Goal: Communication & Community: Answer question/provide support

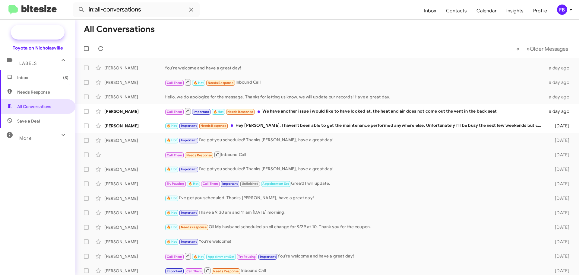
click at [33, 31] on span "New Campaign" at bounding box center [44, 32] width 31 height 6
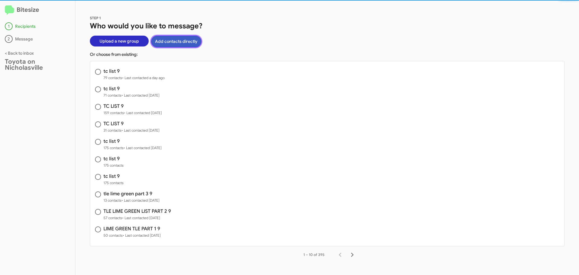
click at [178, 43] on button "Add contacts directly" at bounding box center [176, 42] width 50 height 12
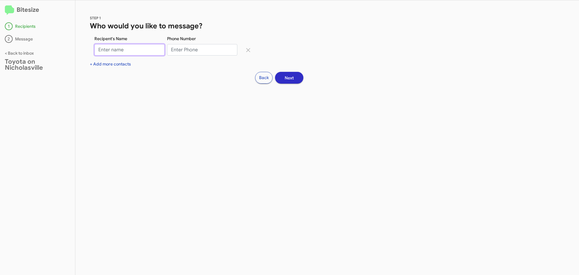
click at [108, 49] on input "Recipent's Name" at bounding box center [129, 49] width 70 height 11
type input "[PERSON_NAME]"
drag, startPoint x: 178, startPoint y: 50, endPoint x: 184, endPoint y: 48, distance: 6.6
click at [178, 50] on input "Phone Number" at bounding box center [202, 49] width 70 height 11
paste input "8595363868"
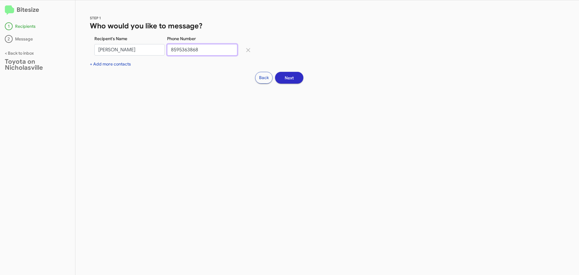
type input "8595363868"
click at [292, 81] on span "Next" at bounding box center [289, 77] width 9 height 11
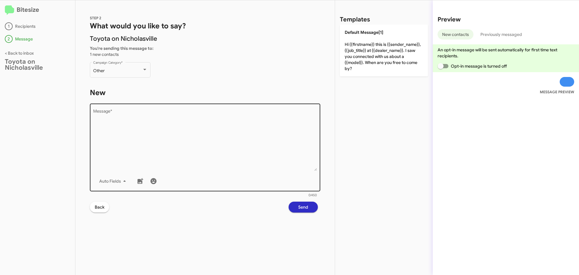
click at [143, 126] on textarea "Message *" at bounding box center [205, 139] width 224 height 61
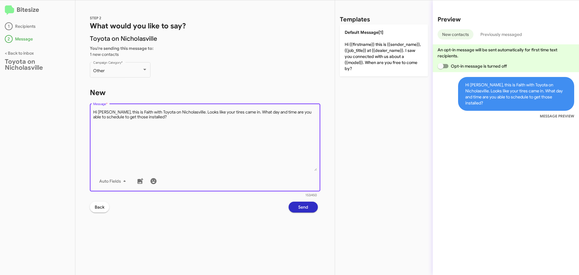
type textarea "Hi Patrick, this is Faith with Toyota on Nicholasville. Looks like your tires c…"
click at [298, 211] on span "Send" at bounding box center [303, 206] width 10 height 11
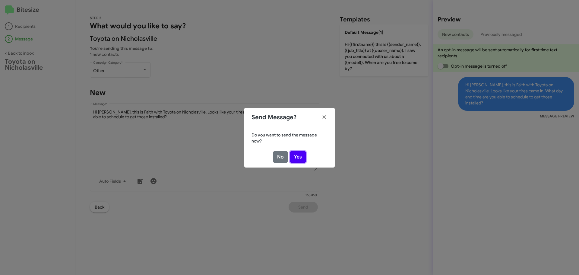
click at [296, 159] on button "Yes" at bounding box center [298, 156] width 16 height 11
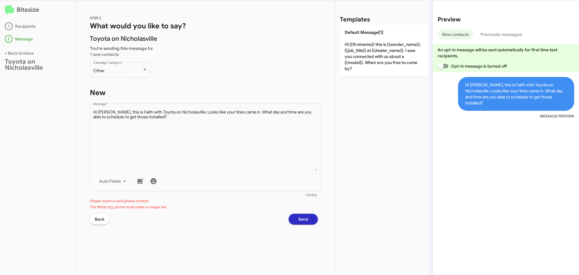
click at [308, 217] on span "Send" at bounding box center [303, 218] width 10 height 11
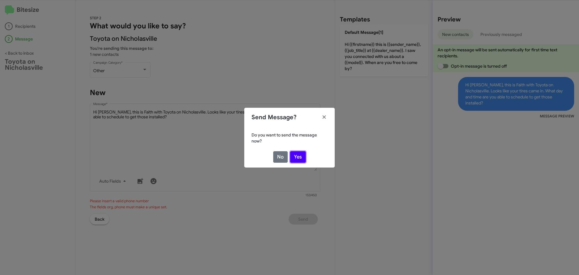
click at [297, 159] on button "Yes" at bounding box center [298, 156] width 16 height 11
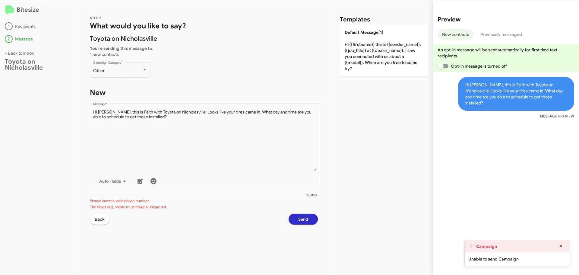
click at [93, 222] on button "Back" at bounding box center [99, 218] width 19 height 11
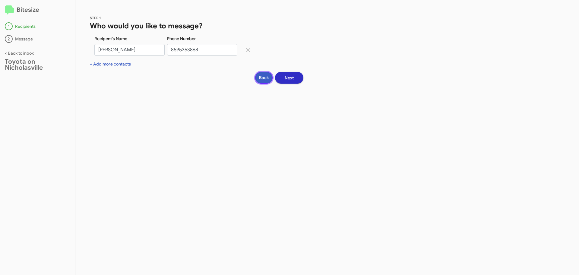
click at [265, 79] on button "Back" at bounding box center [263, 78] width 17 height 12
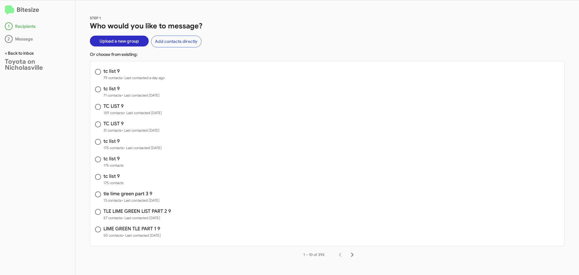
click at [16, 52] on link "< Back to inbox" at bounding box center [19, 52] width 29 height 5
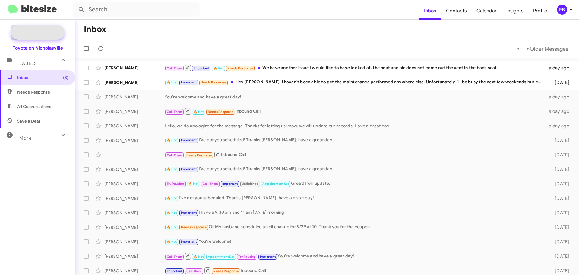
click at [23, 34] on icon at bounding box center [19, 32] width 11 height 11
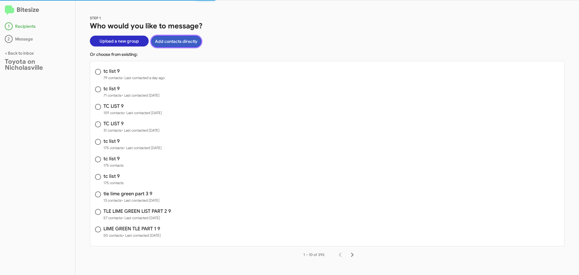
click at [168, 39] on button "Add contacts directly" at bounding box center [176, 42] width 50 height 12
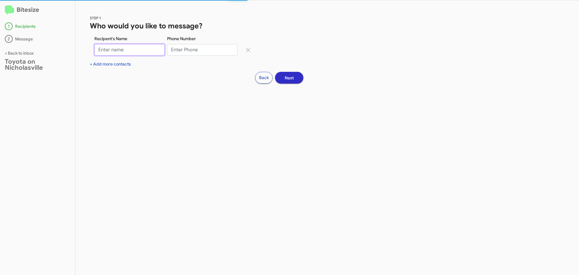
click at [127, 50] on input "Recipent's Name" at bounding box center [129, 49] width 70 height 11
type input "Thomas Preston"
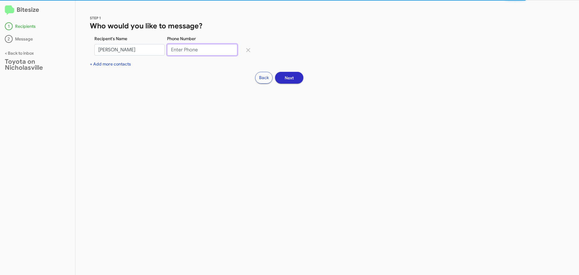
drag, startPoint x: 194, startPoint y: 51, endPoint x: 195, endPoint y: 48, distance: 3.4
click at [194, 51] on input "Phone Number" at bounding box center [202, 49] width 70 height 11
type input "6066691111"
click at [290, 78] on span "Next" at bounding box center [289, 77] width 9 height 11
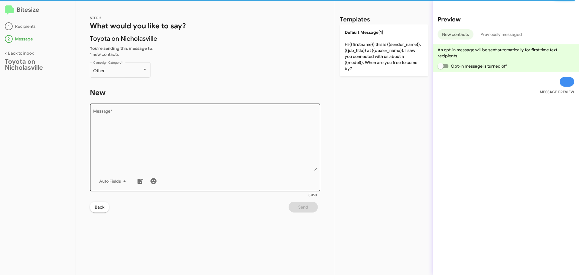
drag, startPoint x: 117, startPoint y: 113, endPoint x: 111, endPoint y: 109, distance: 7.4
click at [115, 112] on textarea "Message *" at bounding box center [205, 139] width 224 height 61
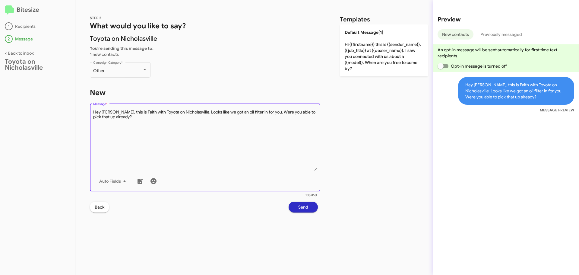
type textarea "Hey Thomas, this is Faith with Toyota on Nicholasville. Looks like we got an oi…"
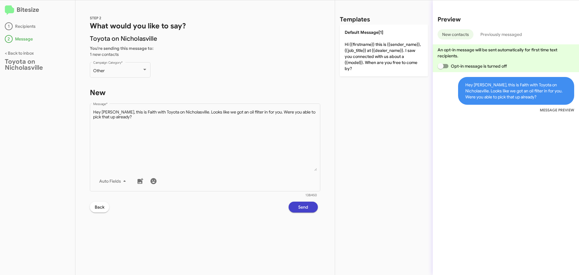
click at [301, 204] on span "Send" at bounding box center [303, 206] width 10 height 11
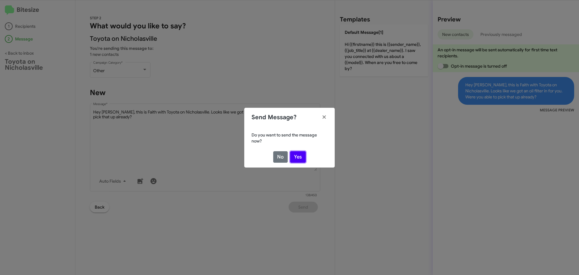
click at [294, 157] on button "Yes" at bounding box center [298, 156] width 16 height 11
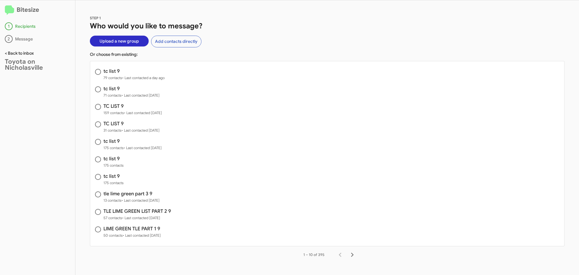
click at [9, 53] on link "< Back to inbox" at bounding box center [19, 52] width 29 height 5
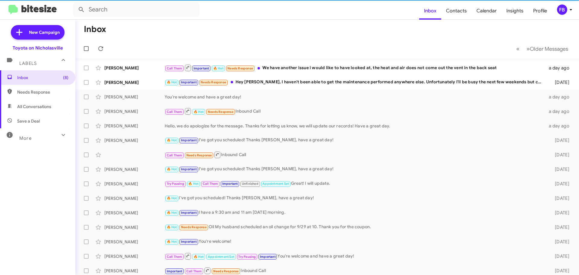
click at [557, 11] on div "FB" at bounding box center [562, 10] width 10 height 10
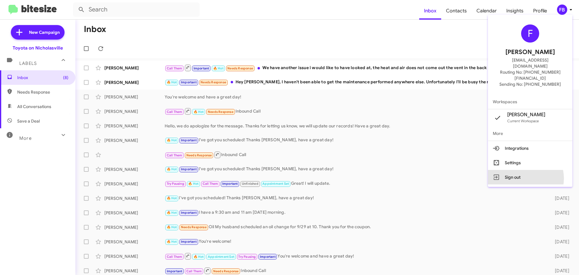
drag, startPoint x: 537, startPoint y: 166, endPoint x: 319, endPoint y: 20, distance: 262.1
click at [536, 170] on button "Sign out" at bounding box center [530, 177] width 84 height 14
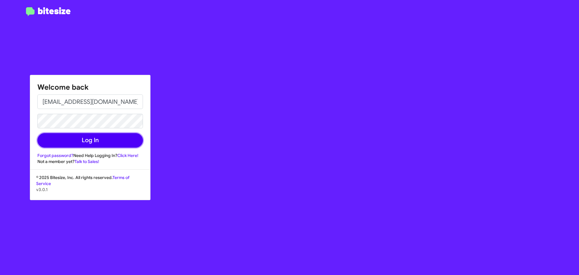
click at [115, 142] on button "Log In" at bounding box center [89, 140] width 105 height 14
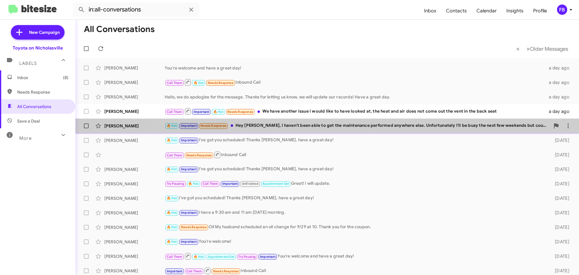
click at [369, 131] on div "[PERSON_NAME] 🔥 Hot Important Needs Response Hey [PERSON_NAME], I haven't been …" at bounding box center [327, 126] width 494 height 12
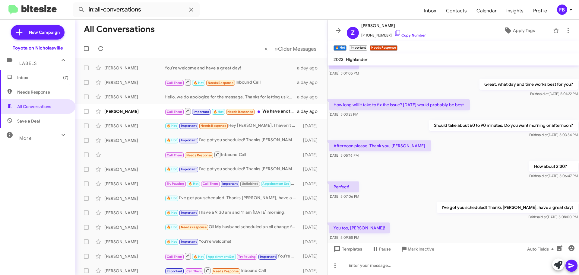
scroll to position [316, 0]
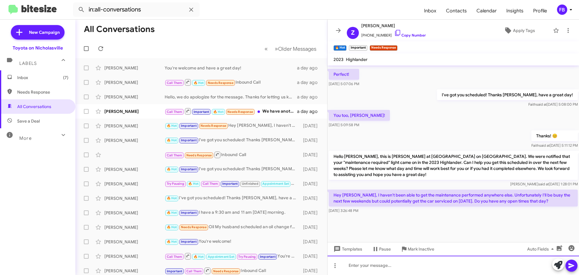
click at [376, 267] on div at bounding box center [452, 264] width 251 height 19
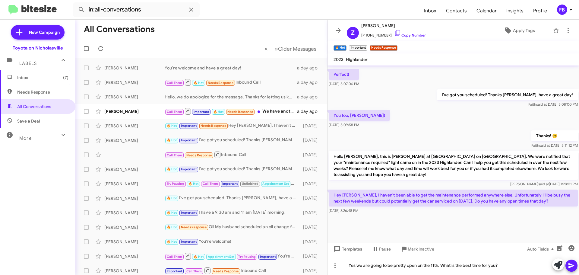
click at [573, 265] on icon at bounding box center [571, 265] width 6 height 5
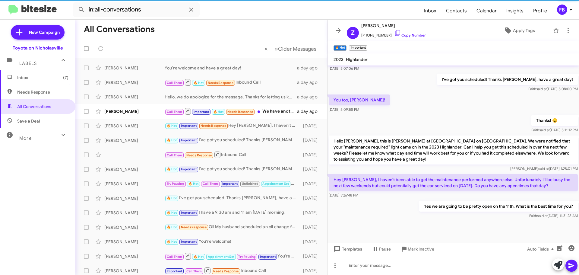
scroll to position [338, 0]
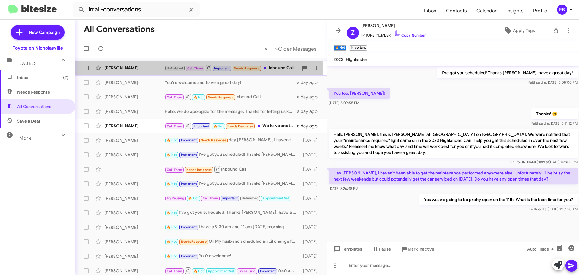
click at [133, 64] on div "[PERSON_NAME] Unfinished Call Them Important Needs Response Inbound Call 25 min…" at bounding box center [201, 68] width 242 height 12
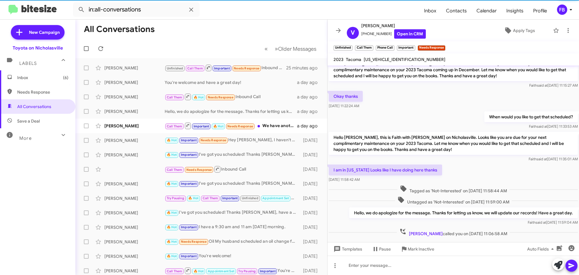
scroll to position [602, 0]
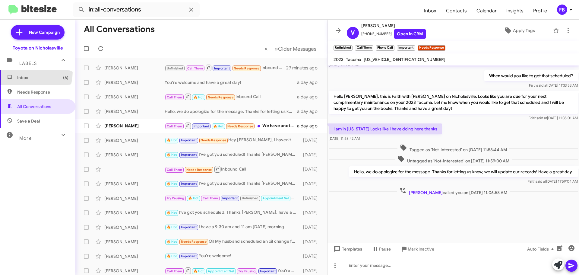
click at [17, 71] on span "Inbox (6)" at bounding box center [37, 77] width 75 height 14
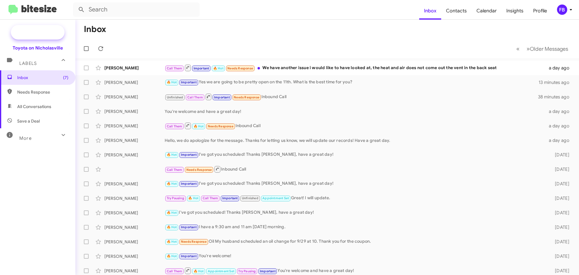
click at [50, 36] on span "New Campaign" at bounding box center [38, 32] width 54 height 14
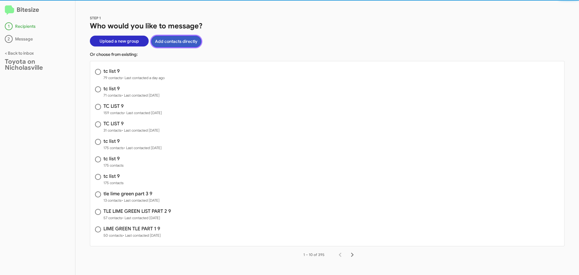
click at [169, 44] on button "Add contacts directly" at bounding box center [176, 42] width 50 height 12
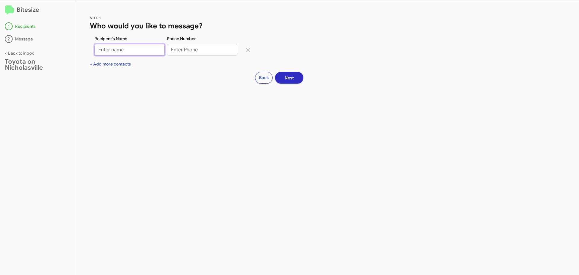
click at [134, 48] on input "Recipent's Name" at bounding box center [129, 49] width 70 height 11
type input "p"
type input "[PERSON_NAME]"
click at [180, 45] on input "Phone Number" at bounding box center [202, 49] width 70 height 11
type input "8595363868"
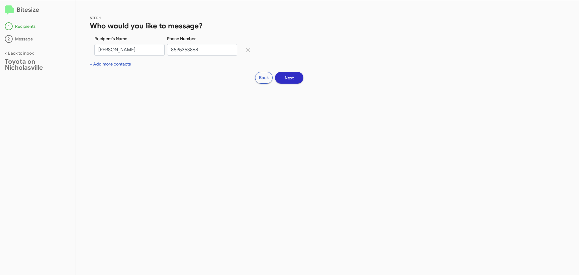
click at [289, 76] on span "Next" at bounding box center [289, 77] width 9 height 11
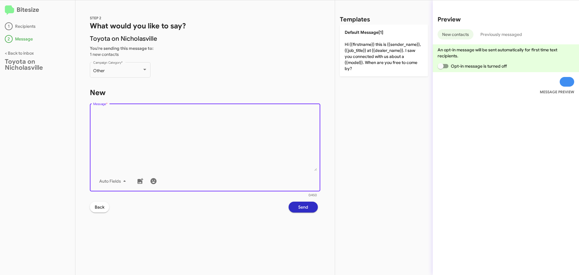
click at [102, 119] on textarea "Message *" at bounding box center [205, 139] width 224 height 61
type textarea "H"
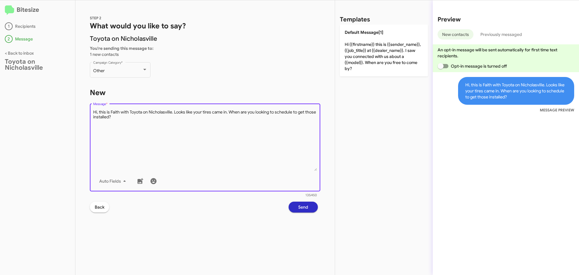
type textarea "Hi, this is Faith with Toyota on Nicholasville. Looks like your tires came in. …"
click at [303, 204] on span "Send" at bounding box center [303, 206] width 10 height 11
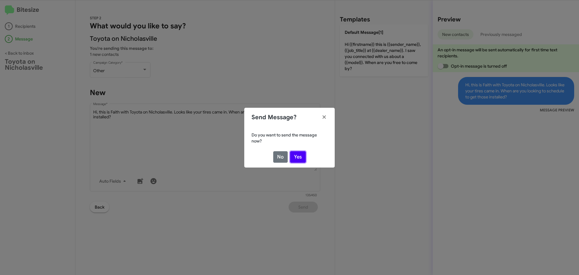
drag, startPoint x: 297, startPoint y: 156, endPoint x: 443, endPoint y: 179, distance: 147.6
click at [298, 156] on button "Yes" at bounding box center [298, 156] width 16 height 11
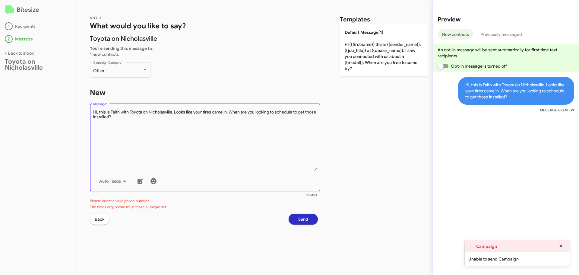
drag, startPoint x: 139, startPoint y: 119, endPoint x: 70, endPoint y: 100, distance: 71.3
click at [70, 100] on div "Bitesize 1 Recipients 2 Message < Back to inbox Toyota on Nicholasville STEP 2 …" at bounding box center [289, 137] width 579 height 274
click at [23, 50] on link "< Back to inbox" at bounding box center [19, 52] width 29 height 5
